Goal: Task Accomplishment & Management: Manage account settings

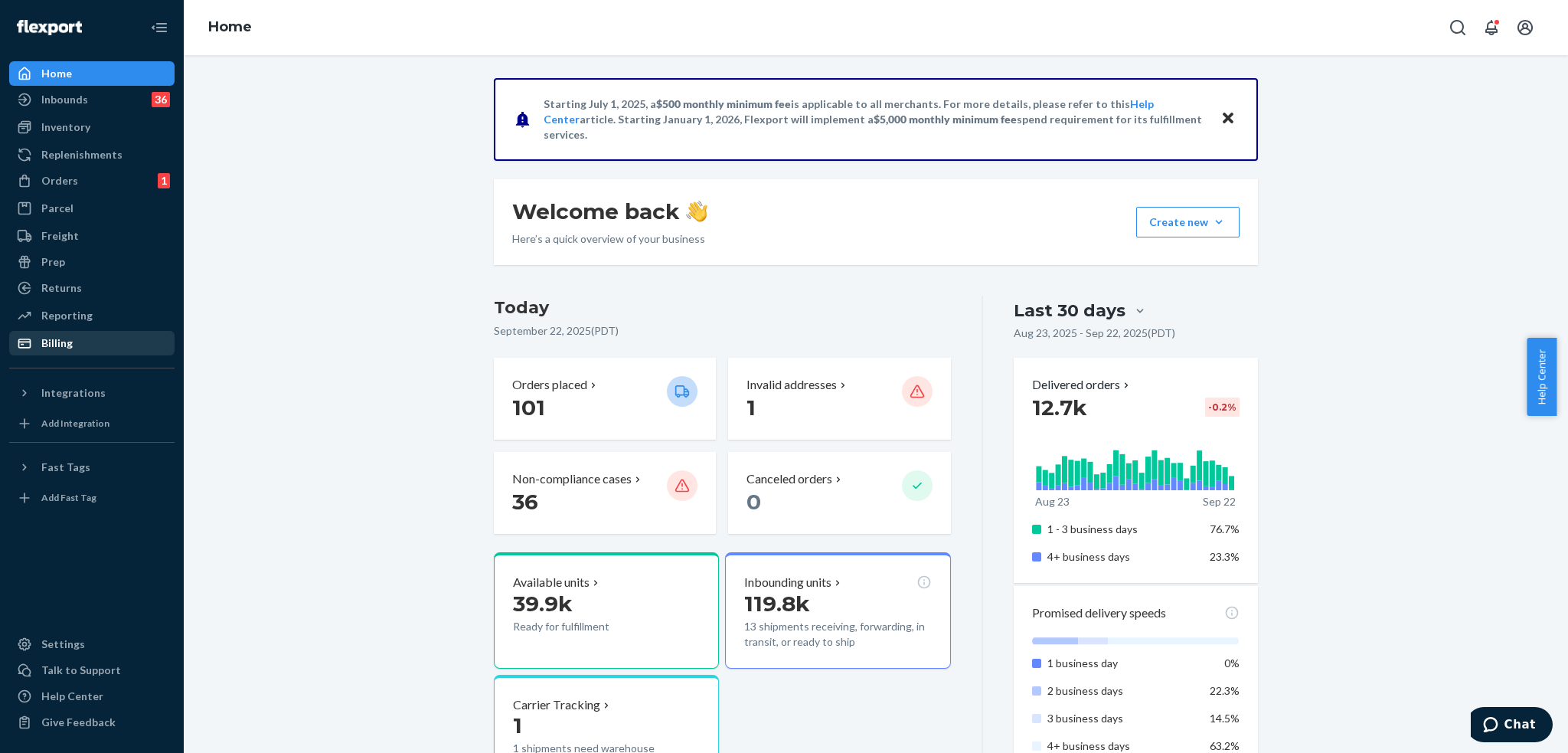
click at [43, 348] on div "Billing" at bounding box center [57, 343] width 32 height 15
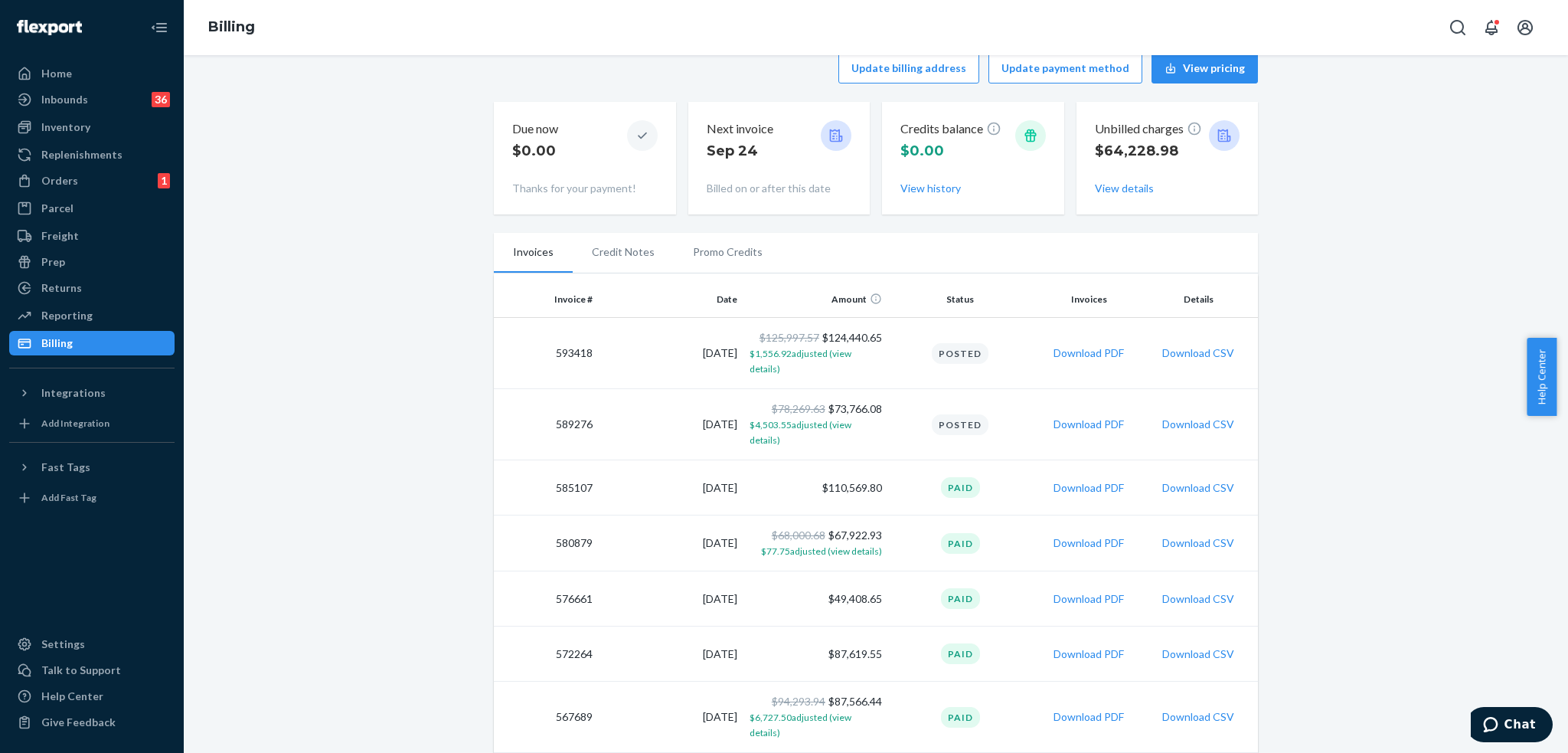
scroll to position [153, 0]
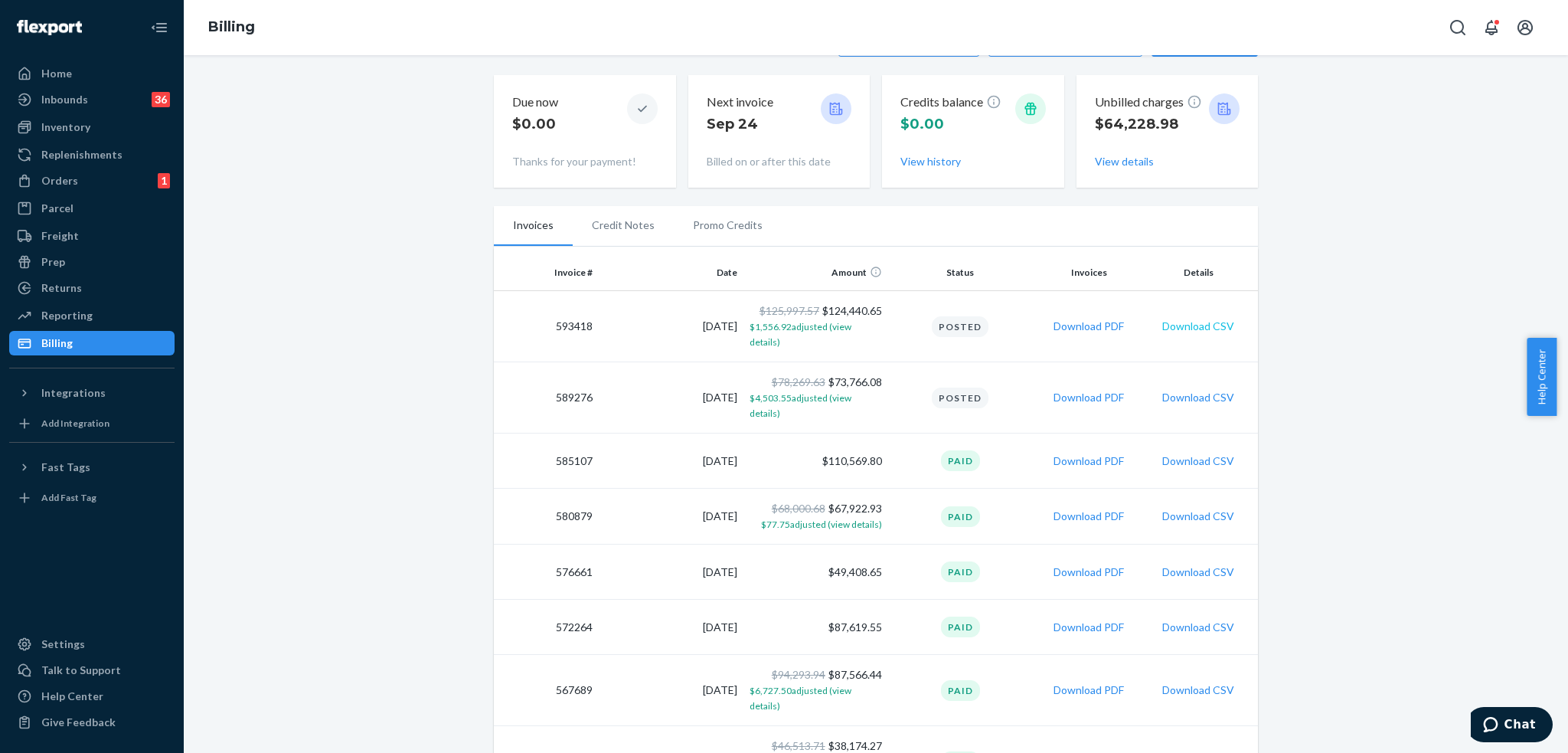
click at [1200, 318] on button "Download CSV" at bounding box center [1198, 326] width 72 height 15
drag, startPoint x: 76, startPoint y: 178, endPoint x: 101, endPoint y: 226, distance: 54.1
click at [76, 178] on div "Orders 1" at bounding box center [91, 180] width 162 height 21
